Goal: Communication & Community: Ask a question

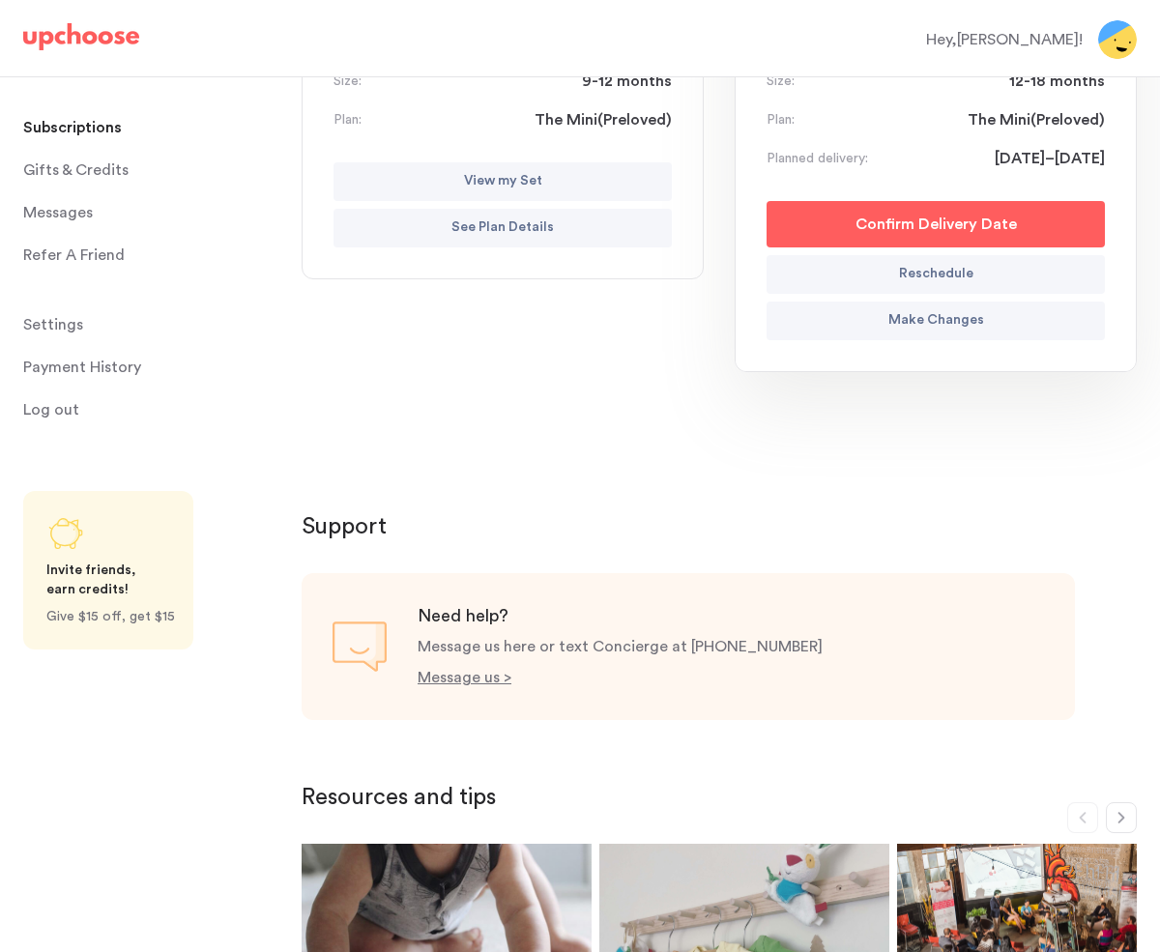
scroll to position [240, 0]
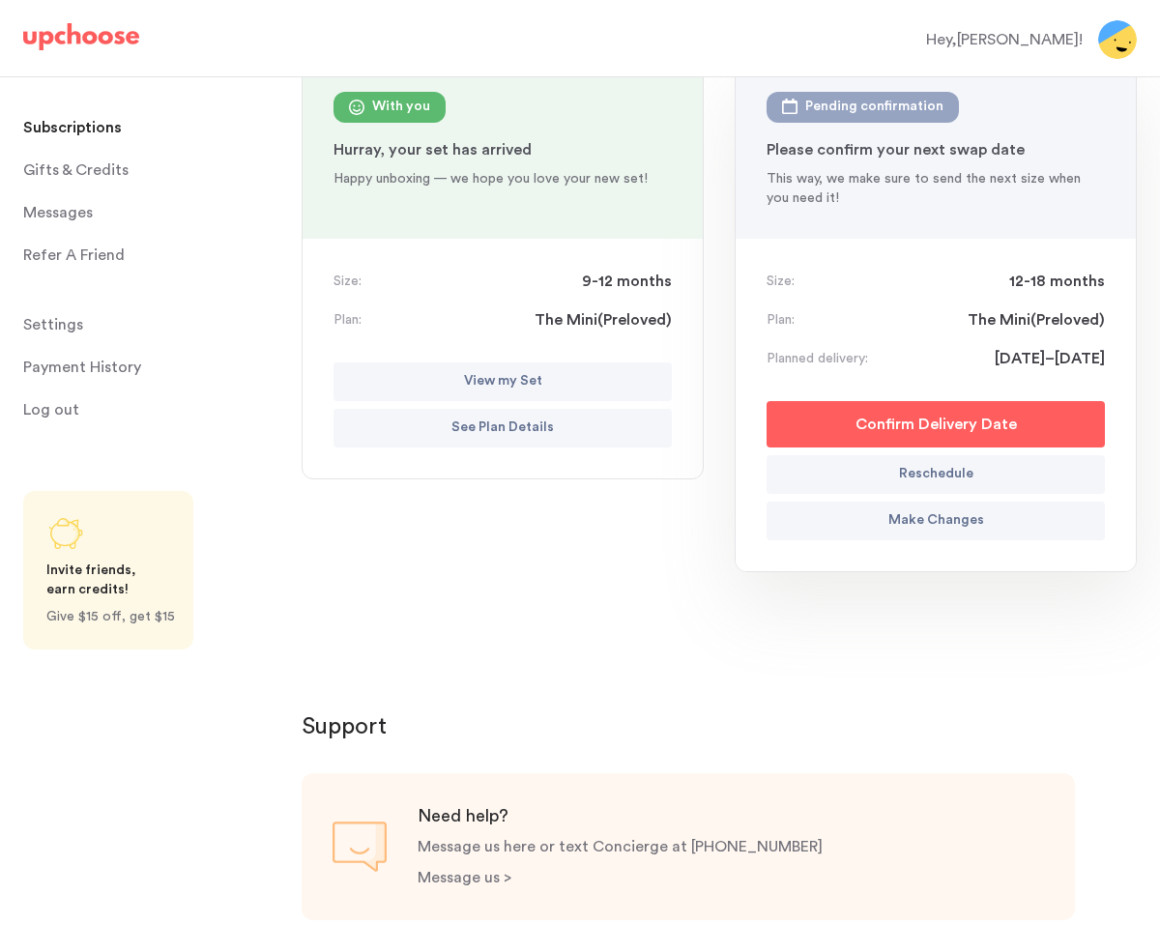
click at [467, 885] on p "Message us >" at bounding box center [464, 877] width 94 height 15
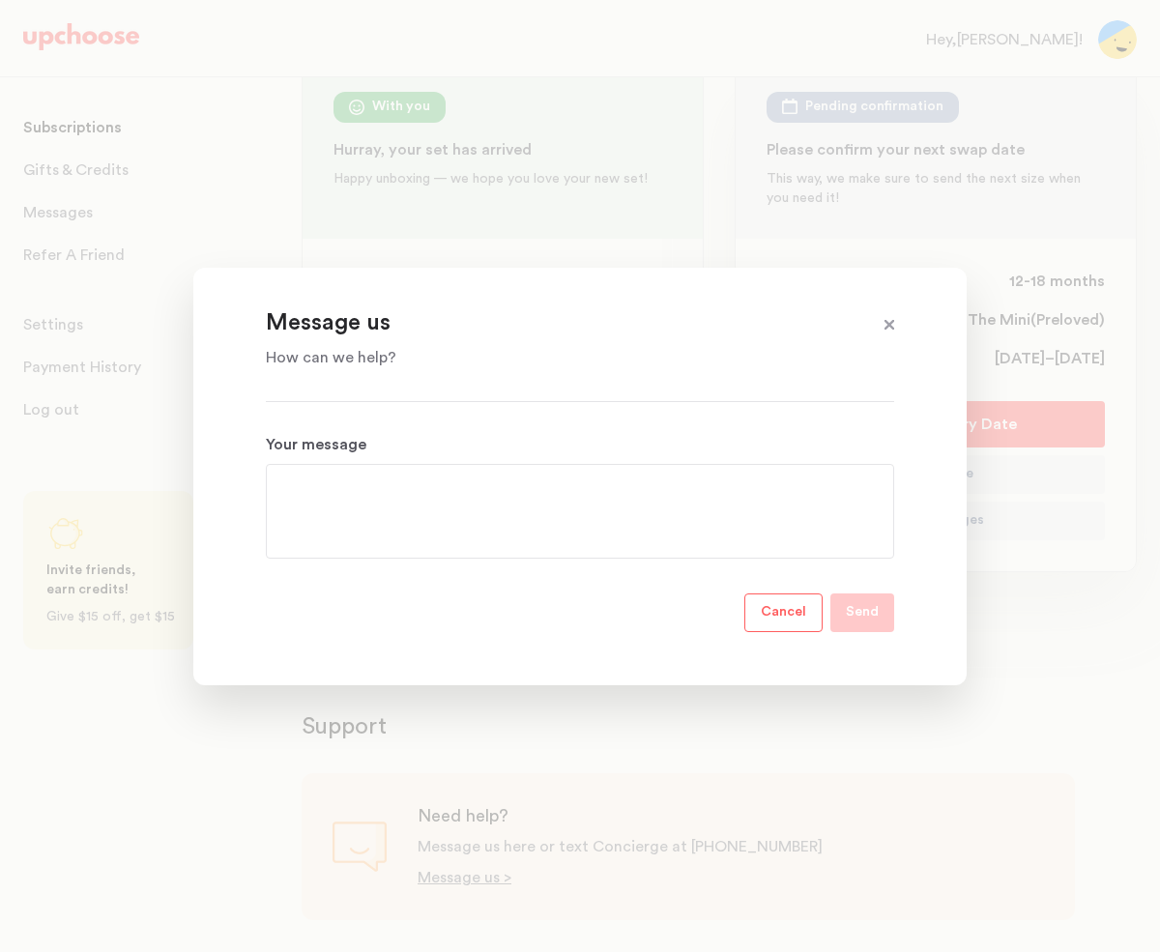
click at [374, 497] on textarea "Your message" at bounding box center [579, 511] width 597 height 70
click at [793, 611] on p "Cancel" at bounding box center [782, 612] width 45 height 23
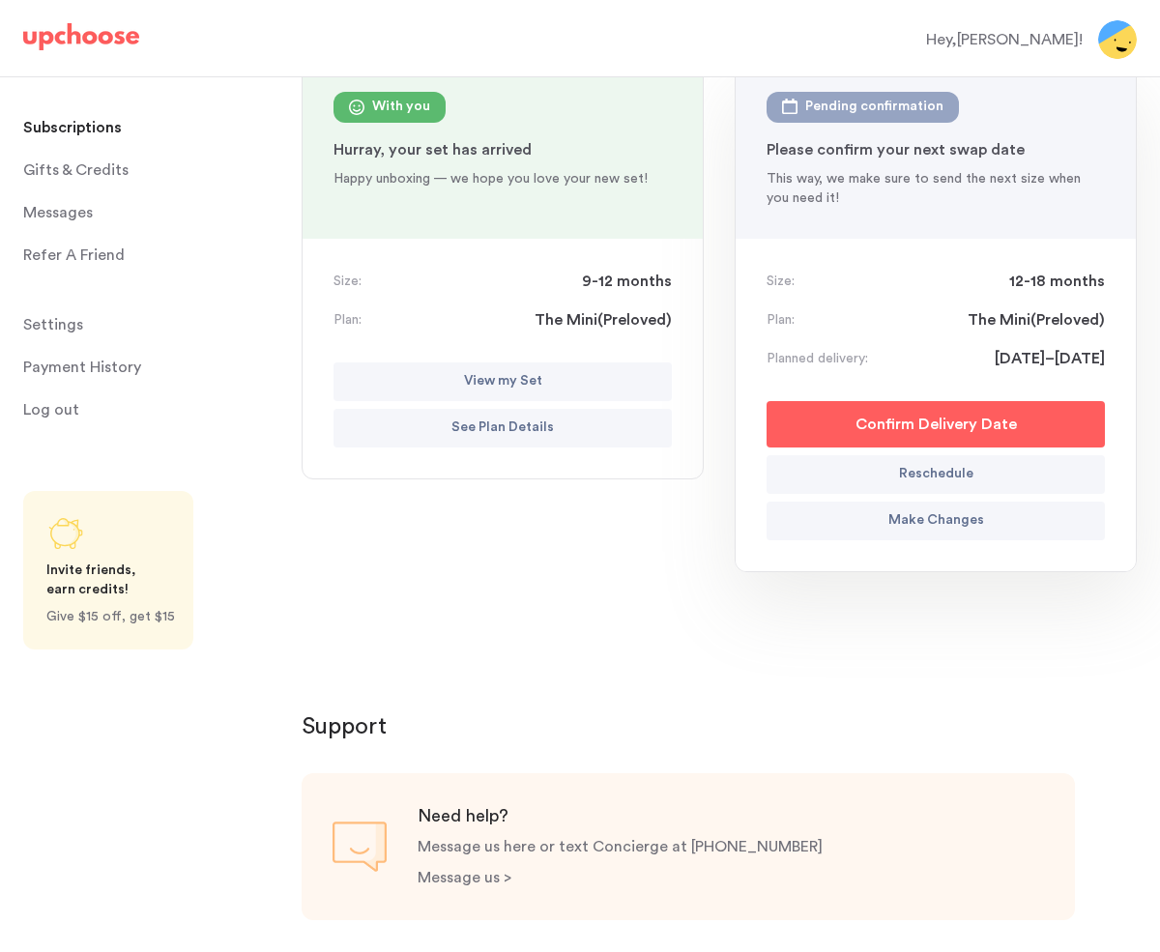
click at [468, 871] on p "Message us >" at bounding box center [464, 877] width 94 height 15
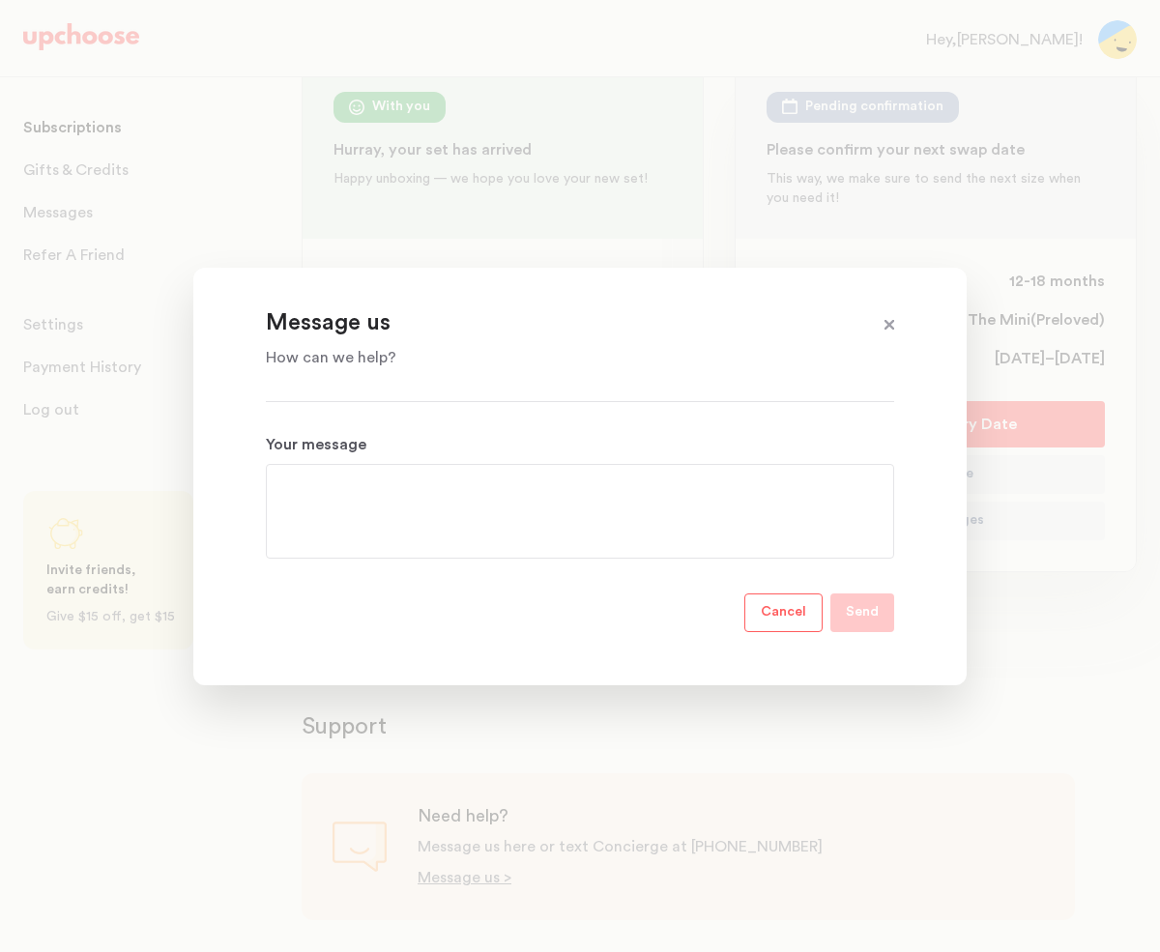
click at [376, 487] on textarea "Your message" at bounding box center [579, 511] width 597 height 70
drag, startPoint x: 670, startPoint y: 491, endPoint x: 821, endPoint y: 490, distance: 151.7
click at [821, 490] on textarea "Hi, I returned my last set and cancelled my subscription earlier this summer." at bounding box center [579, 511] width 597 height 70
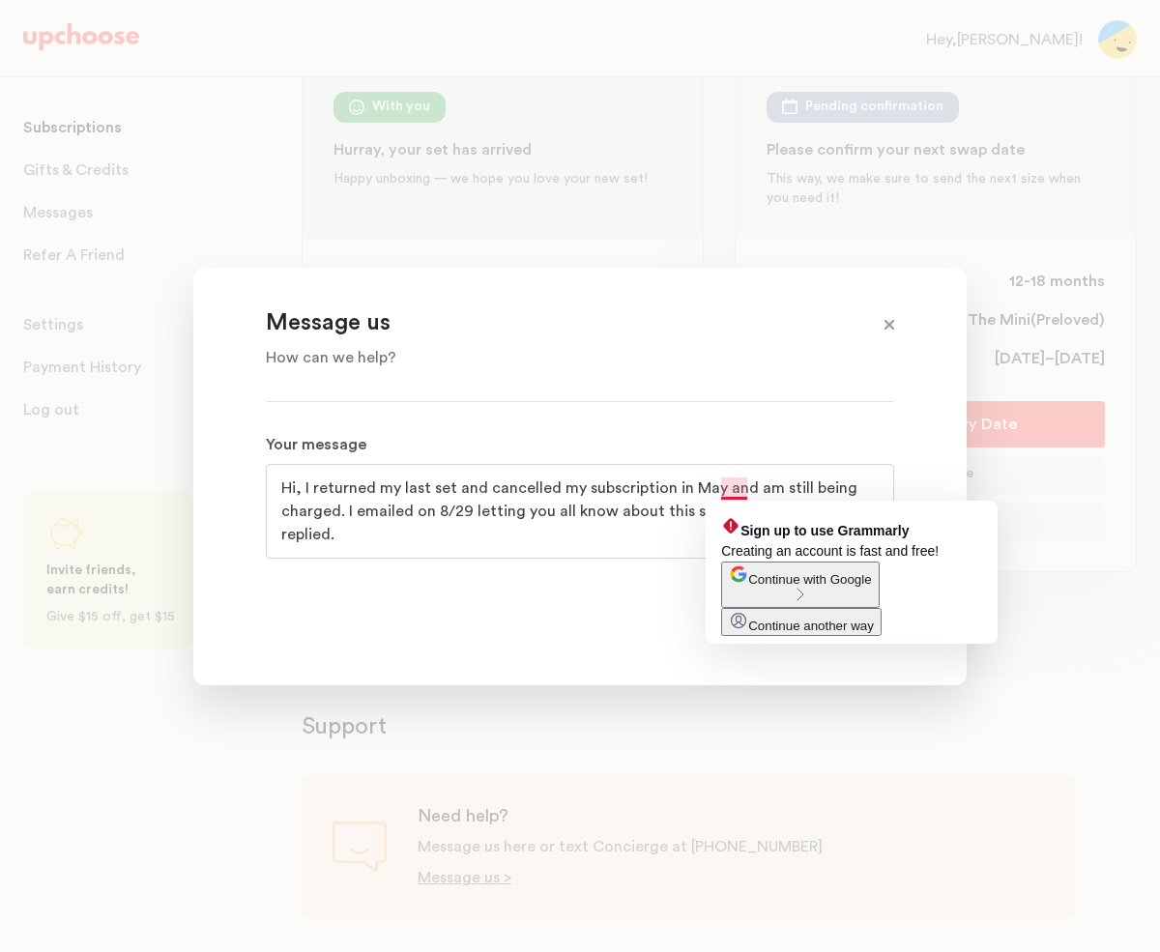
click at [717, 491] on textarea "Hi, I returned my last set and cancelled my subscription in May and am still be…" at bounding box center [579, 511] width 597 height 70
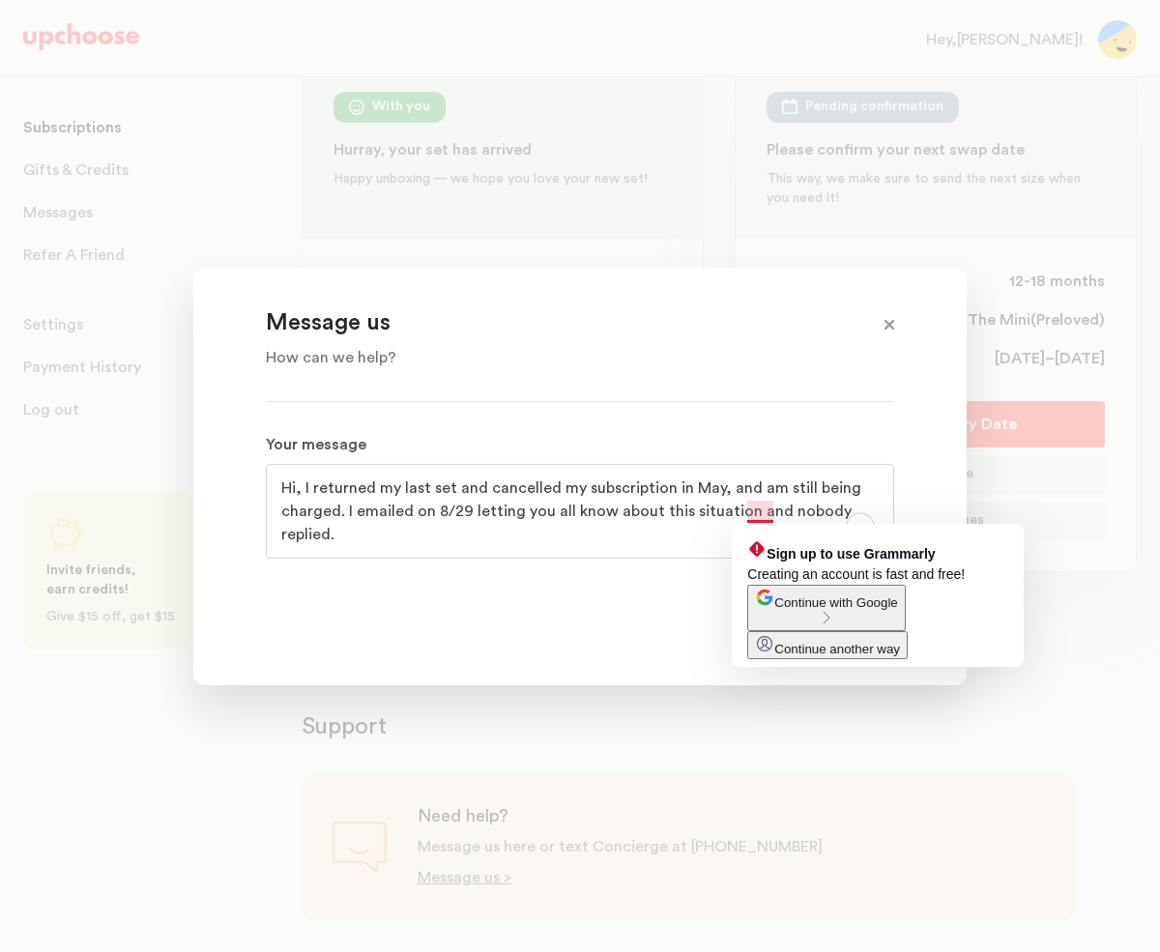
click at [768, 515] on textarea "Hi, I returned my last set and cancelled my subscription in May, and am still b…" at bounding box center [579, 511] width 597 height 70
click at [755, 510] on textarea "Hi, I returned my last set and cancelled my subscription in May, and am still b…" at bounding box center [579, 511] width 597 height 70
click at [756, 510] on textarea "Hi, I returned my last set and cancelled my subscription in May, and am still b…" at bounding box center [579, 511] width 597 height 70
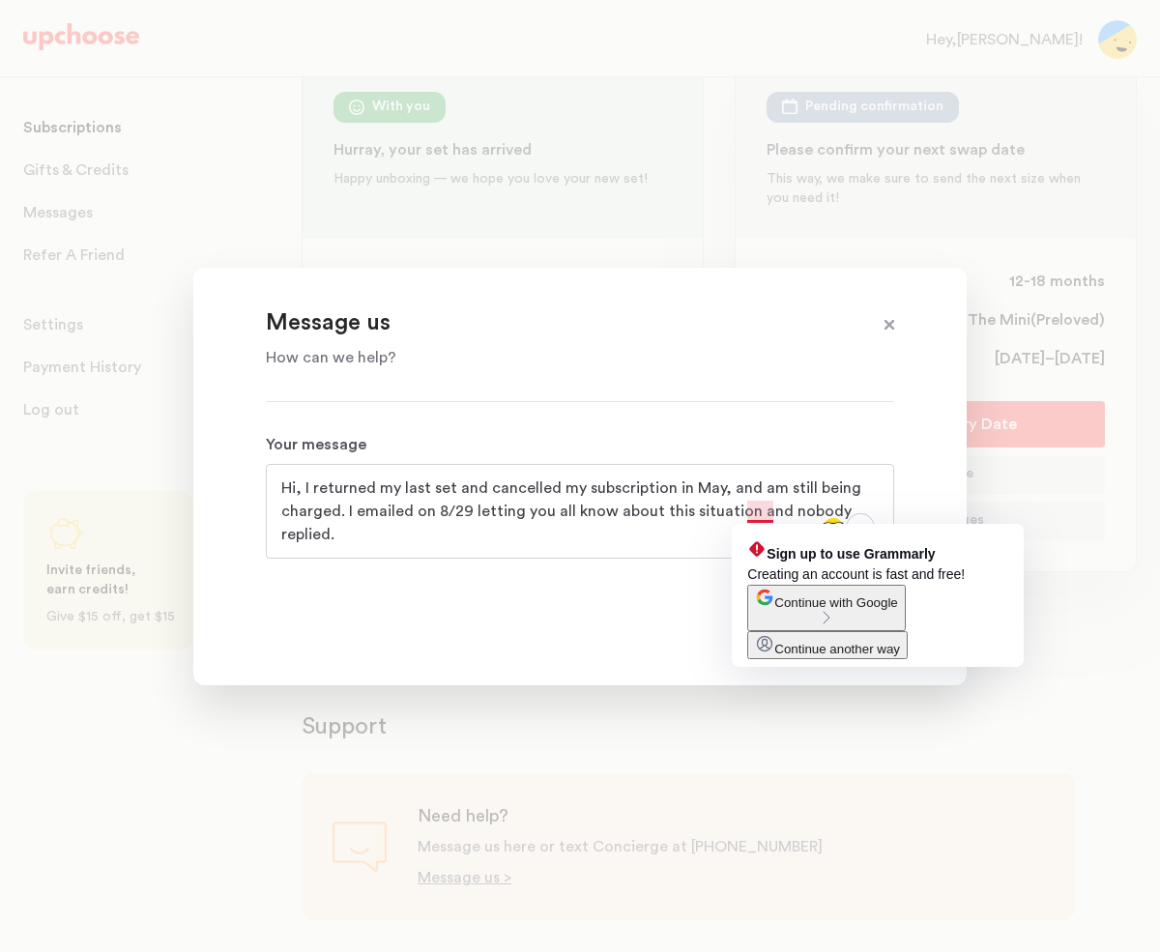
drag, startPoint x: 734, startPoint y: 512, endPoint x: 758, endPoint y: 510, distance: 23.3
click at [736, 512] on textarea "Hi, I returned my last set and cancelled my subscription in May, and am still b…" at bounding box center [579, 511] width 597 height 70
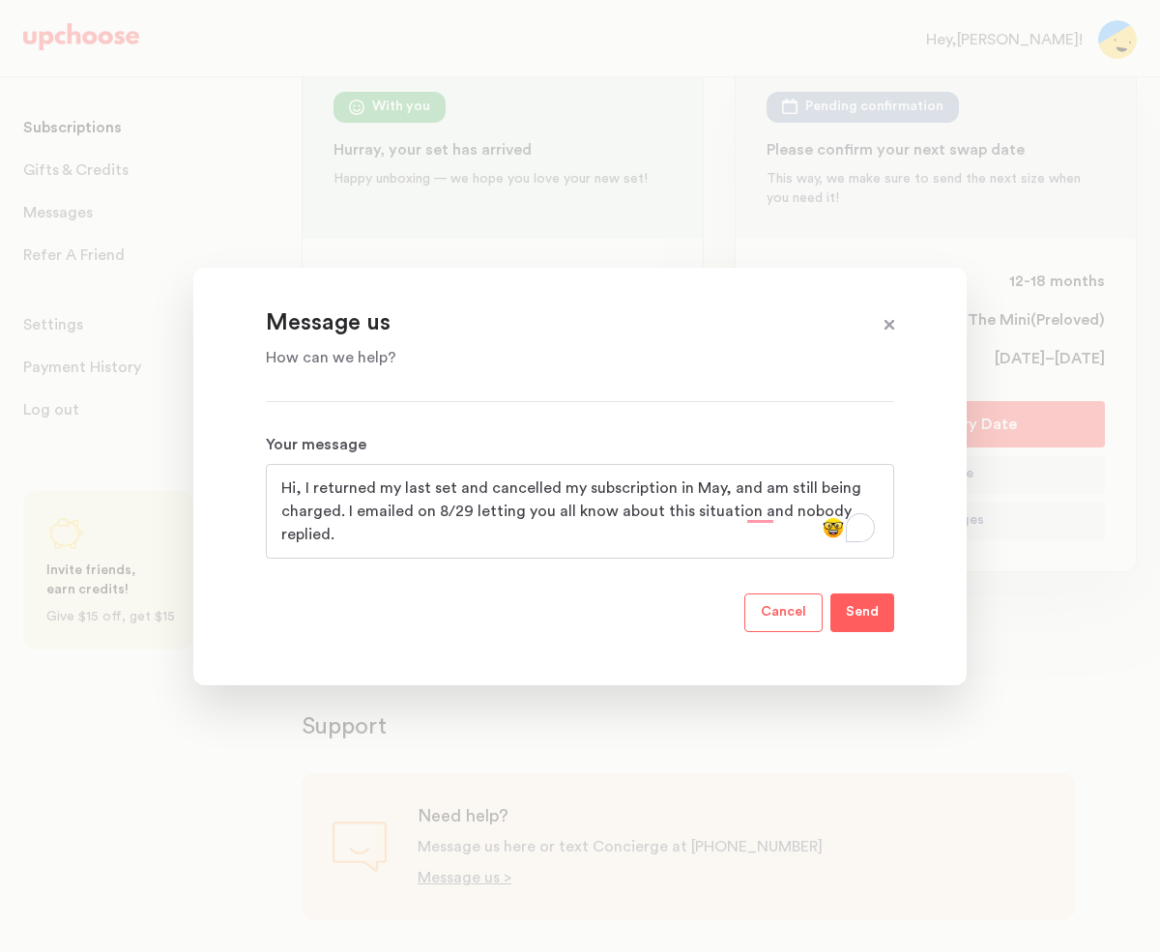
click at [762, 509] on textarea "Hi, I returned my last set and cancelled my subscription in May, and am still b…" at bounding box center [579, 511] width 597 height 70
drag, startPoint x: 747, startPoint y: 512, endPoint x: 765, endPoint y: 511, distance: 18.4
click at [749, 512] on textarea "Hi, I returned my last set and cancelled my subscription in May, and am still b…" at bounding box center [579, 511] width 597 height 70
click at [363, 522] on textarea "Hi, I returned my last set and cancelled my subscription in May, and am still b…" at bounding box center [579, 511] width 597 height 70
click at [453, 485] on textarea "Hi, I returned my last set and cancelled my subscription in May, and am still b…" at bounding box center [579, 511] width 597 height 70
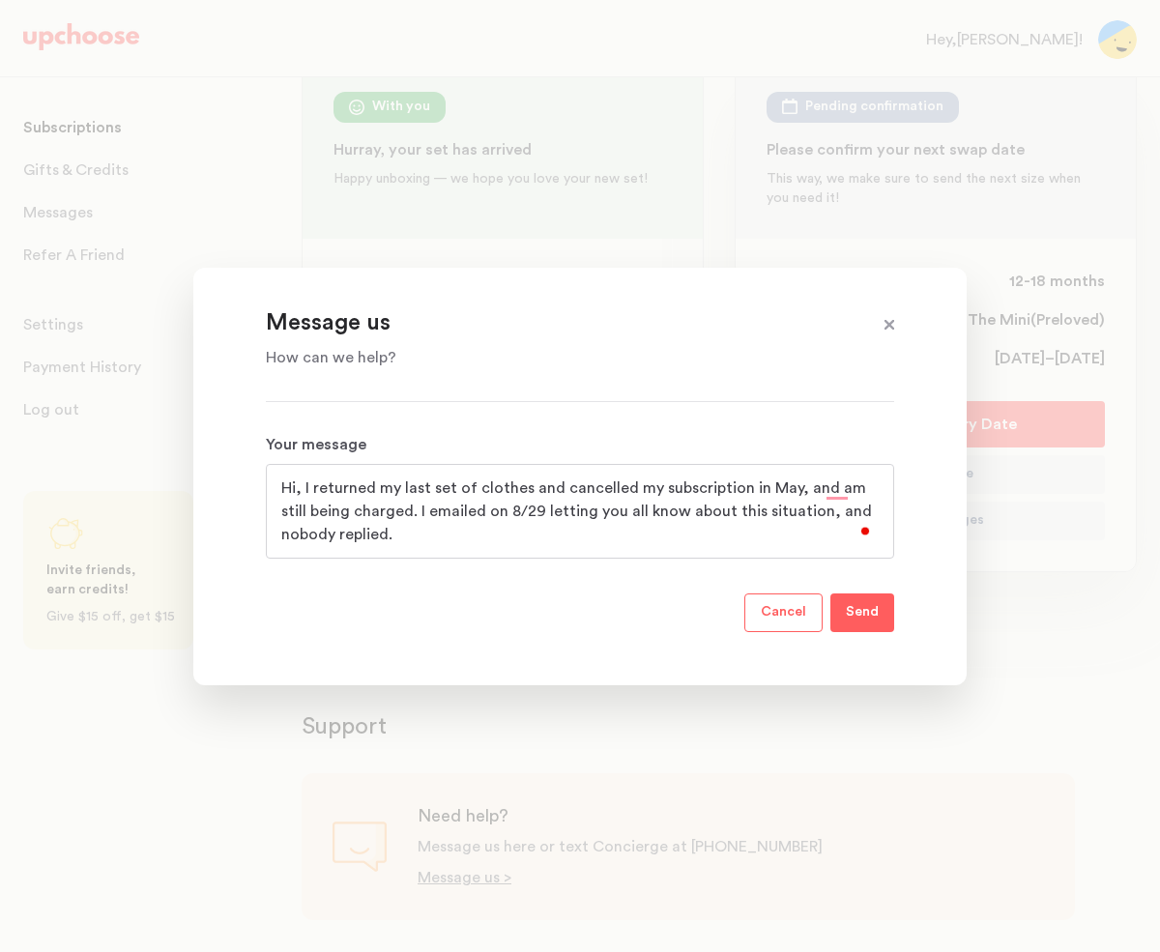
drag, startPoint x: 823, startPoint y: 487, endPoint x: 836, endPoint y: 488, distance: 12.6
click at [827, 488] on textarea "Hi, I returned my last set of clothes and cancelled my subscription in May, and…" at bounding box center [579, 511] width 597 height 70
drag, startPoint x: 392, startPoint y: 535, endPoint x: 518, endPoint y: 536, distance: 125.6
click at [396, 534] on textarea "Hi, I returned my last set of clothes and cancelled my subscription in May, but…" at bounding box center [579, 511] width 597 height 70
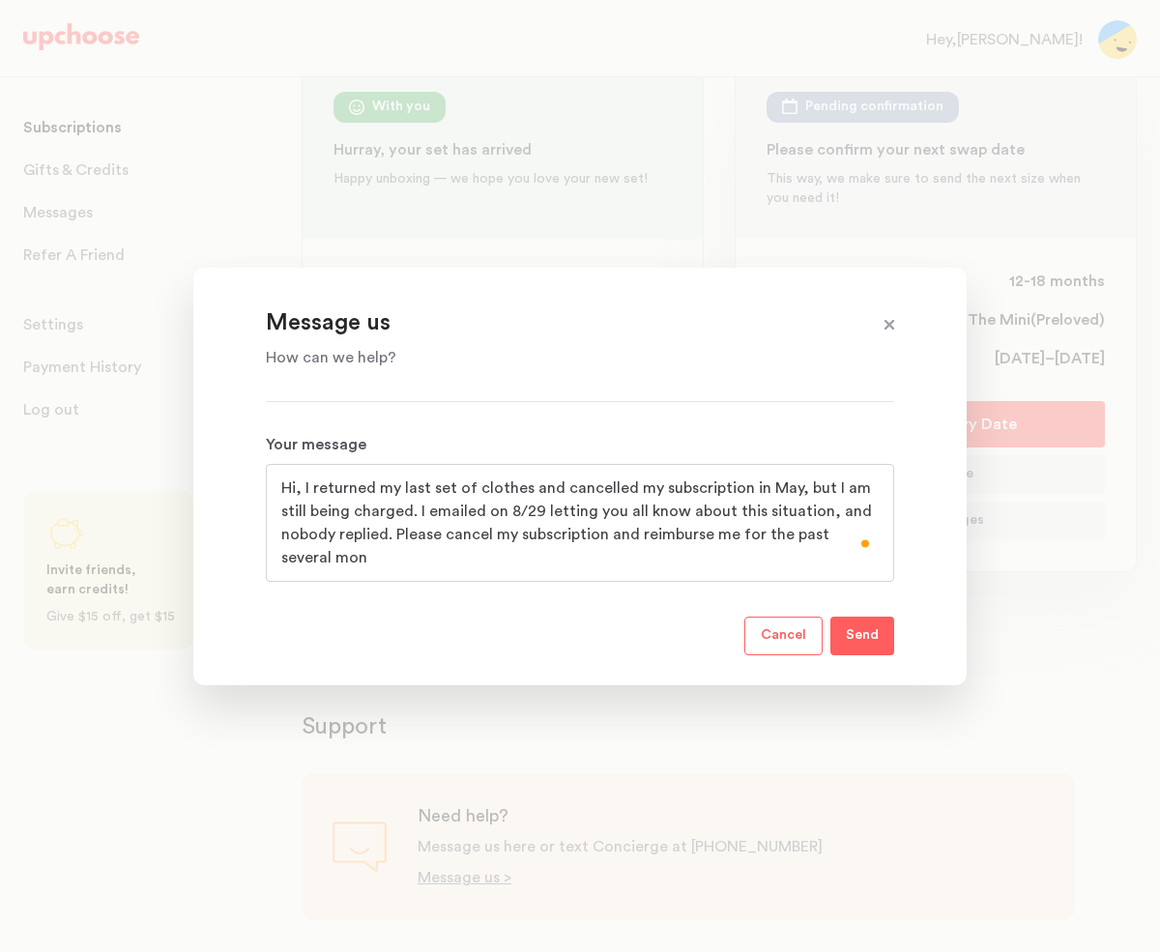
scroll to position [0, 0]
type textarea "Hi, I returned my last set of clothes and cancelled my subscription in May, but…"
click at [866, 629] on p "Send" at bounding box center [861, 635] width 33 height 23
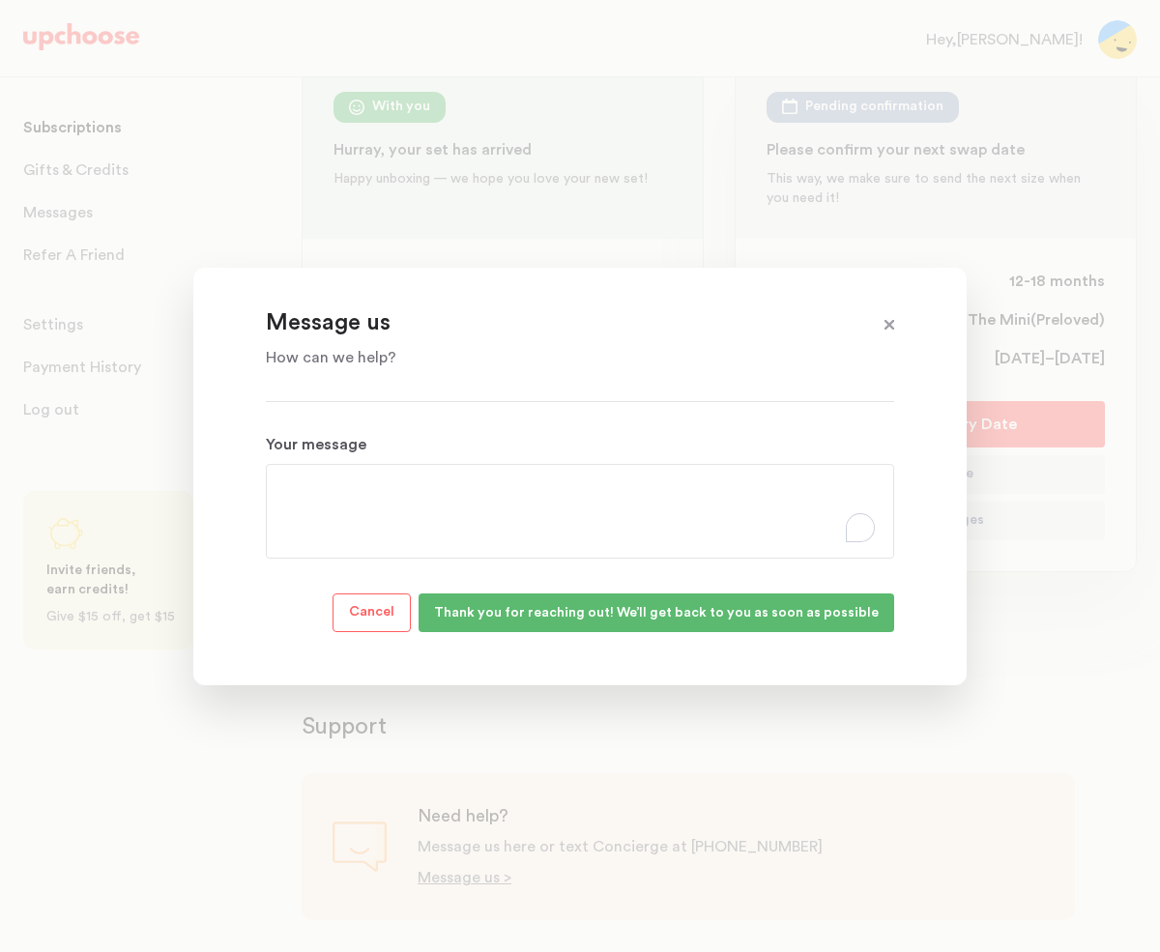
click at [891, 316] on span at bounding box center [888, 325] width 25 height 25
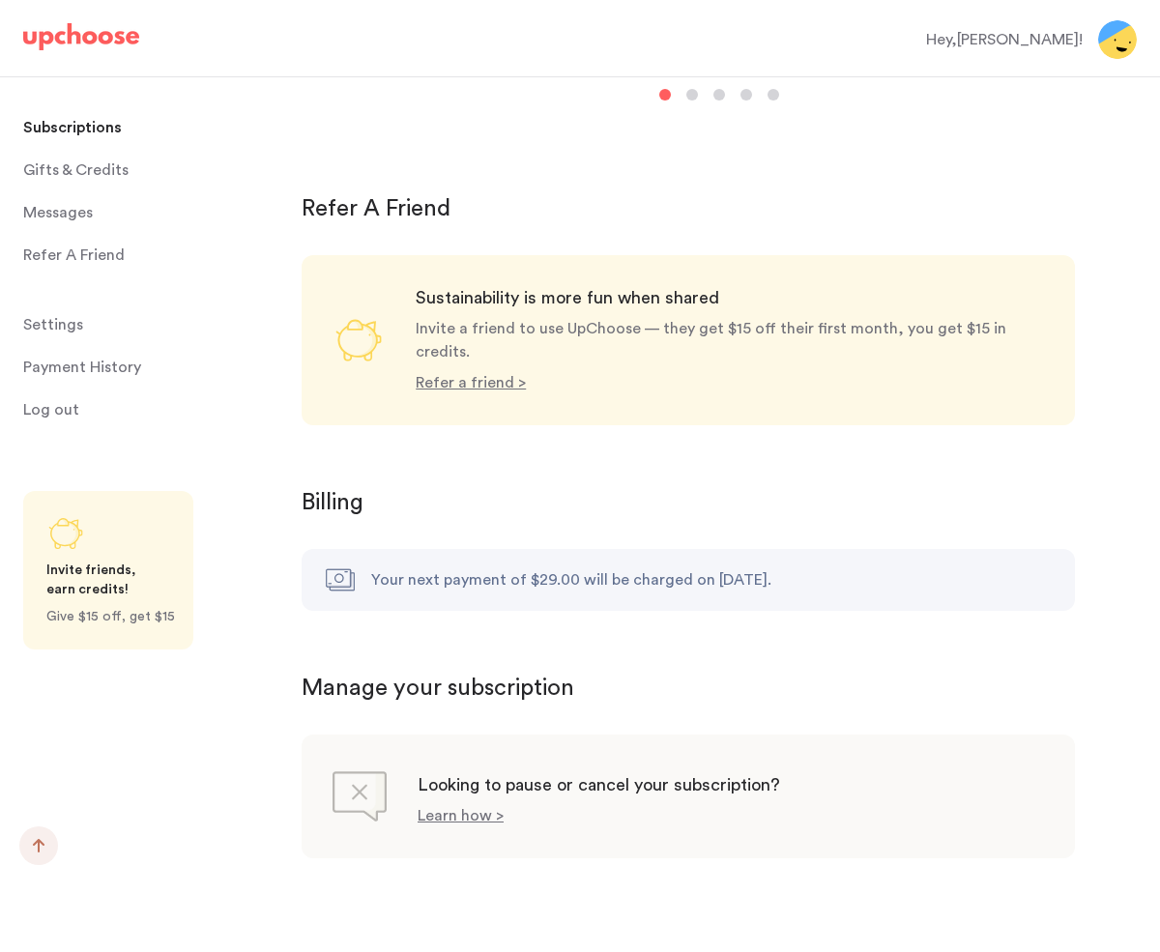
scroll to position [1601, 0]
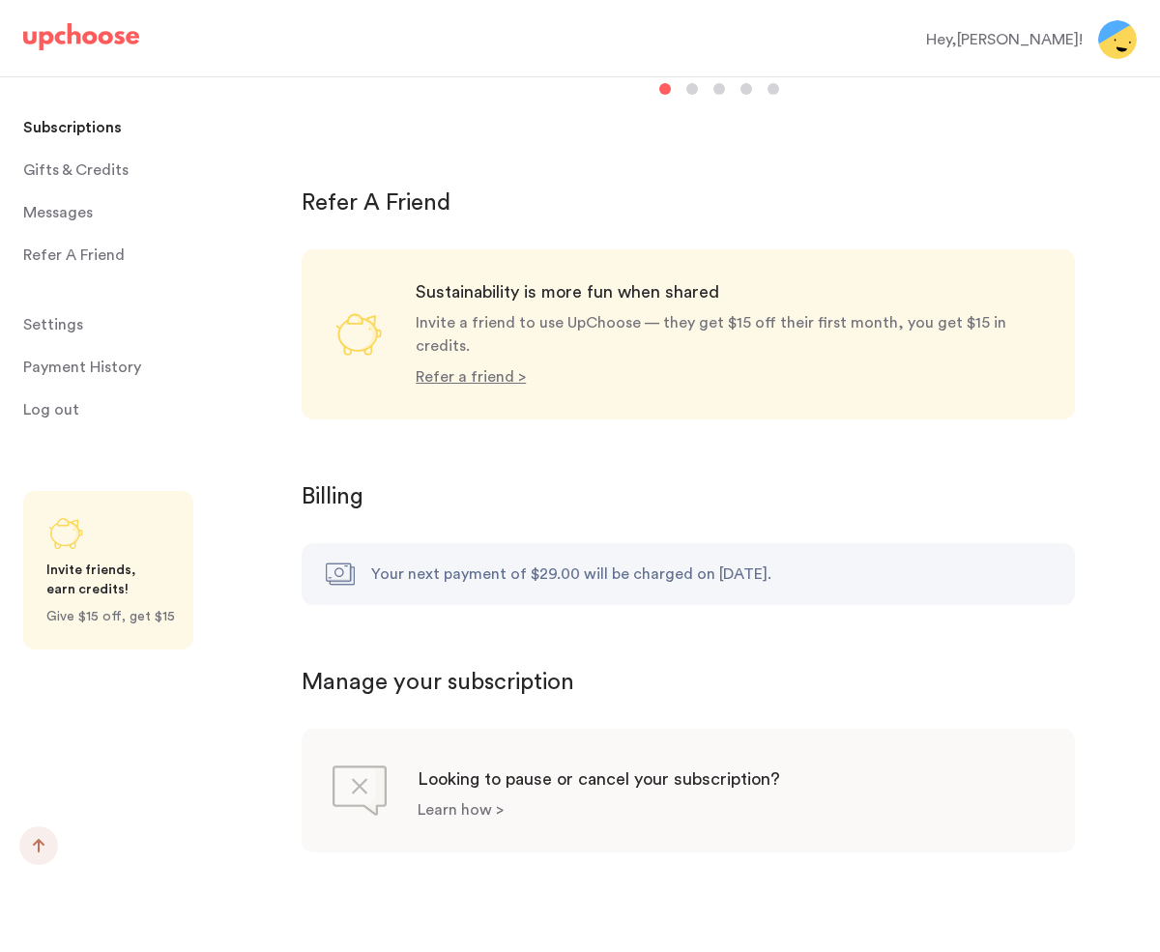
click at [459, 802] on p "Learn how >" at bounding box center [460, 809] width 86 height 15
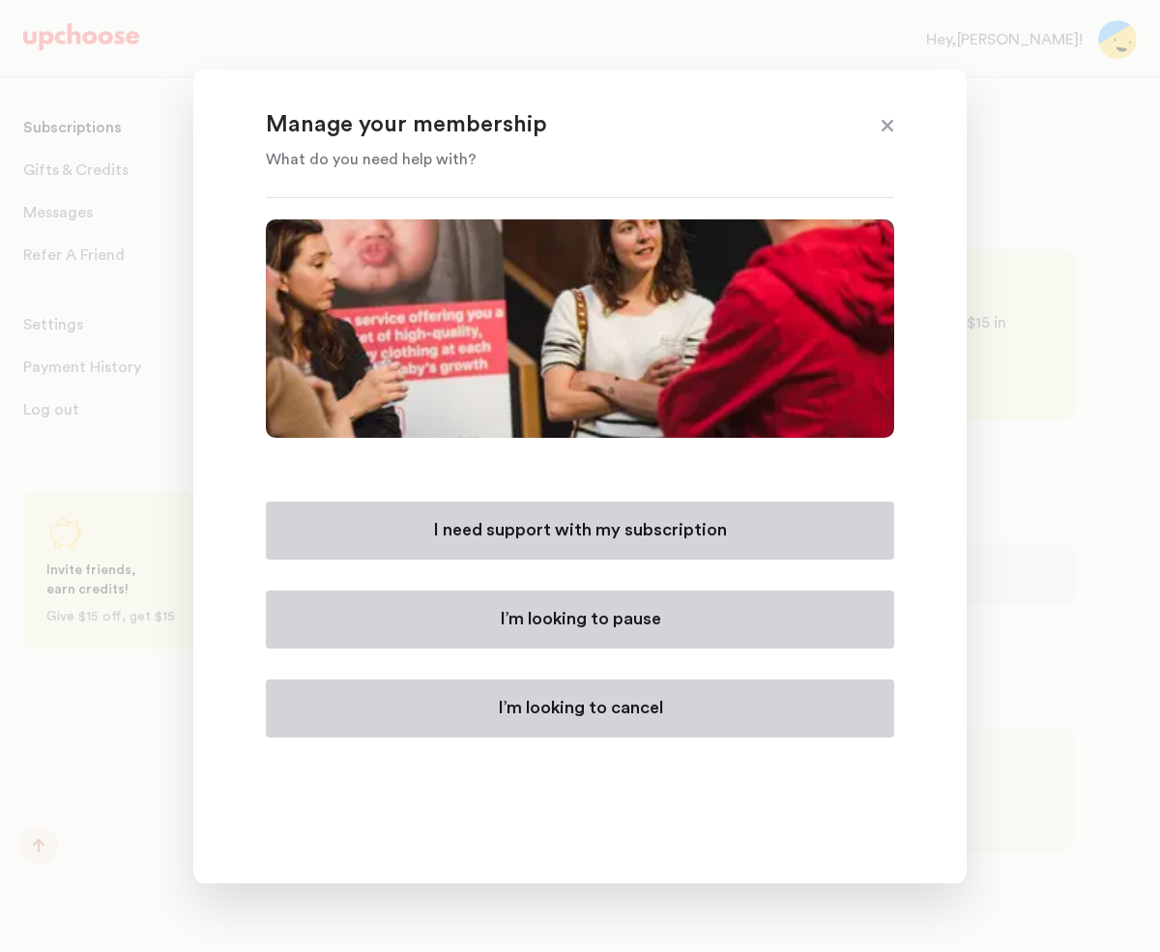
click at [502, 713] on p "I’m looking to cancel" at bounding box center [580, 708] width 165 height 23
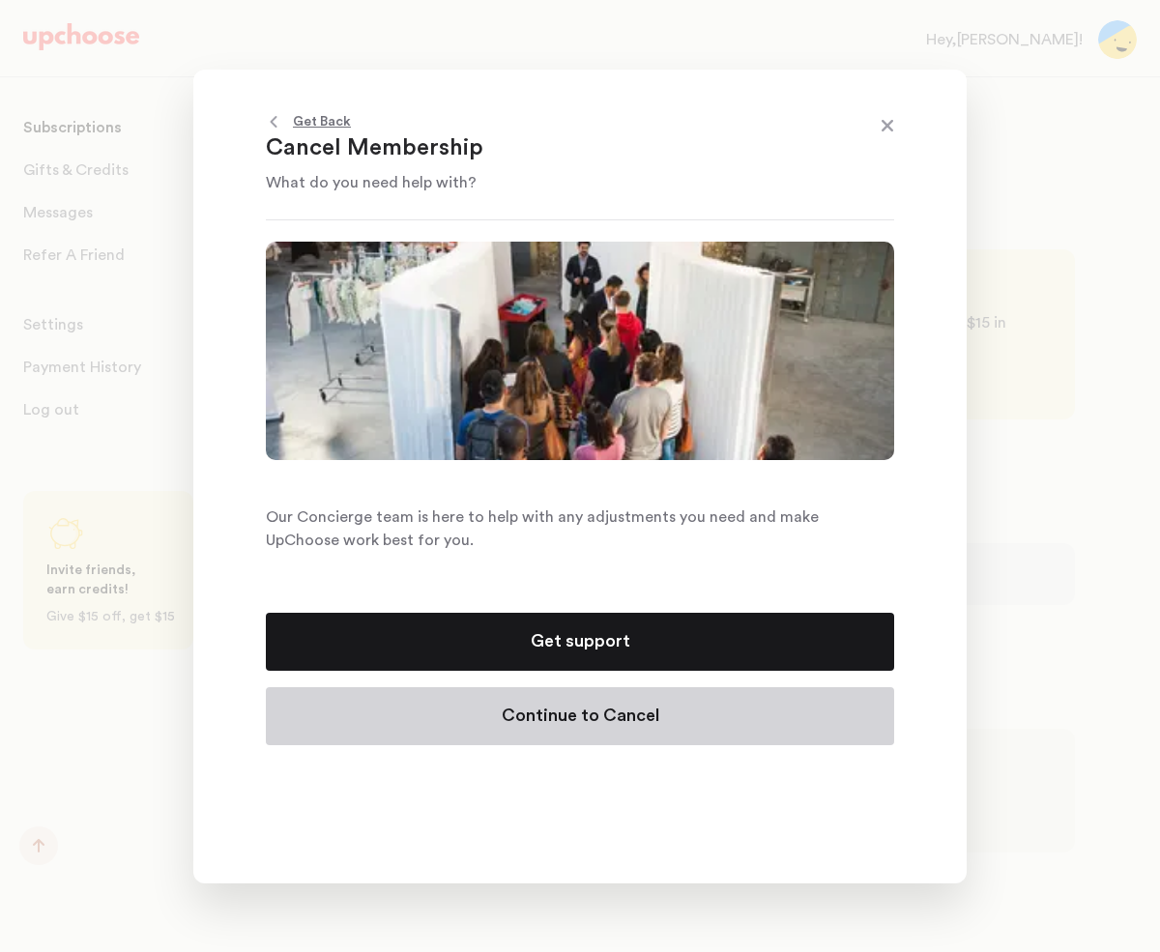
click at [489, 636] on button "Get support" at bounding box center [580, 642] width 628 height 58
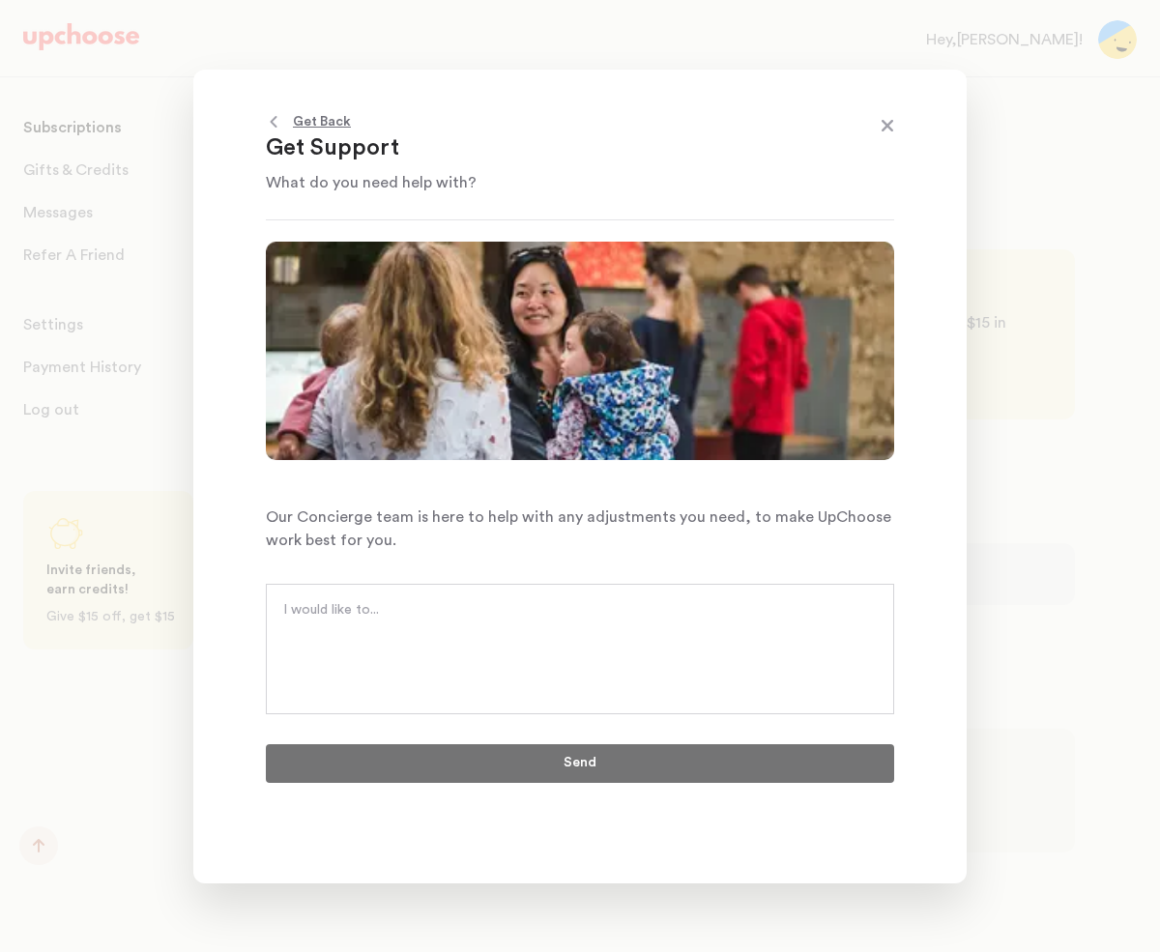
click at [888, 127] on span at bounding box center [886, 127] width 25 height 25
